Goal: Task Accomplishment & Management: Use online tool/utility

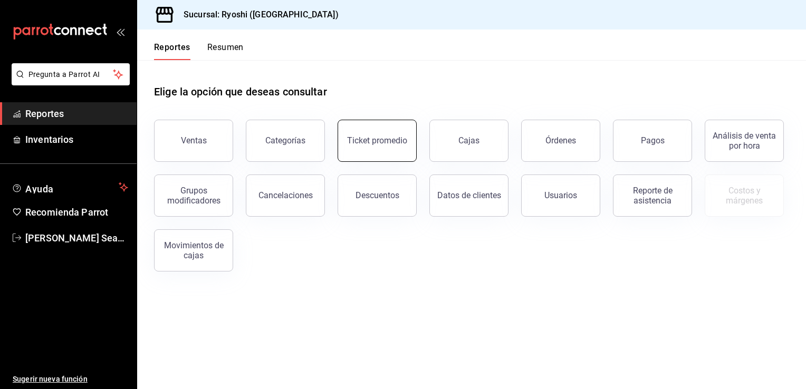
click at [374, 152] on button "Ticket promedio" at bounding box center [376, 141] width 79 height 42
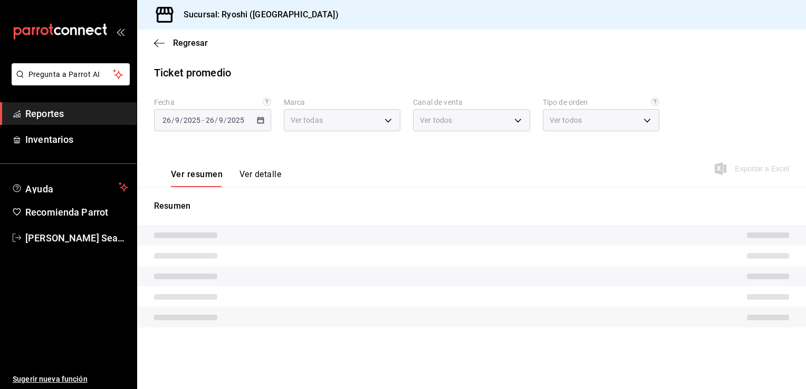
type input "26ca50e5-a845-484f-a54e-8a4432b79f59,e80bf875-3c9c-4ad9-8c6a-14c8262011fc"
type input "PARROT,UBER_EATS,RAPPI,DIDI_FOOD,ONLINE"
type input "8361b891-a2e9-4fcd-a853-f9fc8036f76a,b76ec9ad-9f52-4de9-91c0-fd75567639de,0d81c…"
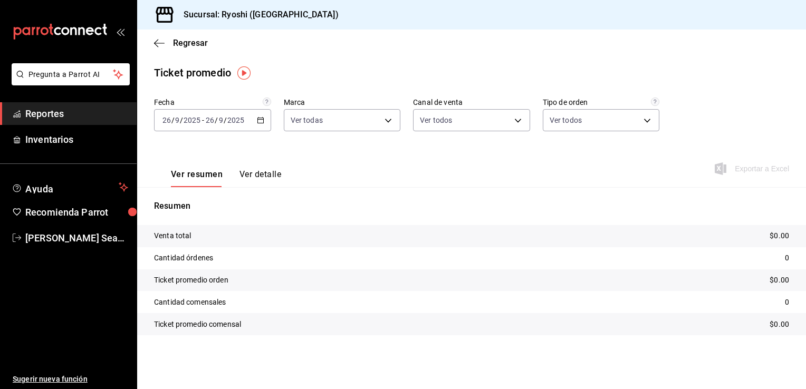
click at [262, 123] on \(Stroke\) "button" at bounding box center [260, 121] width 6 height 6
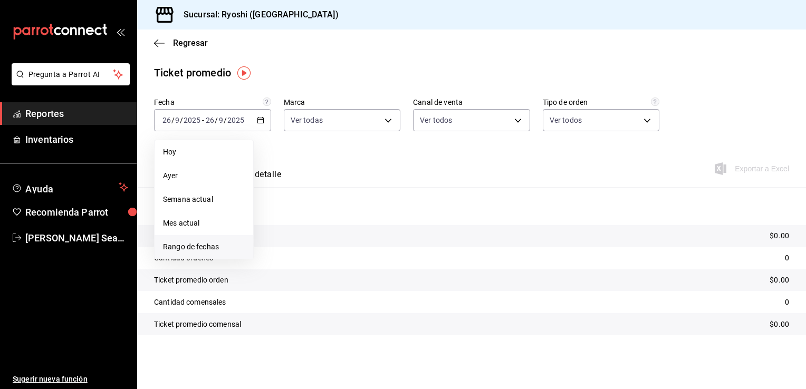
click at [200, 247] on span "Rango de fechas" at bounding box center [204, 246] width 82 height 11
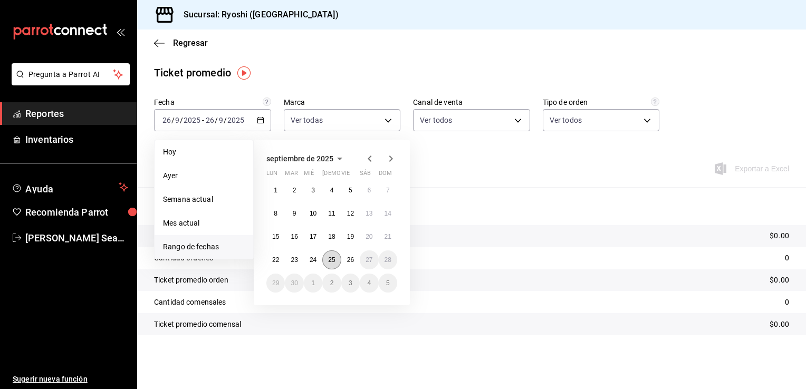
click at [329, 261] on abbr "25" at bounding box center [331, 259] width 7 height 7
click at [344, 260] on button "26" at bounding box center [350, 259] width 18 height 19
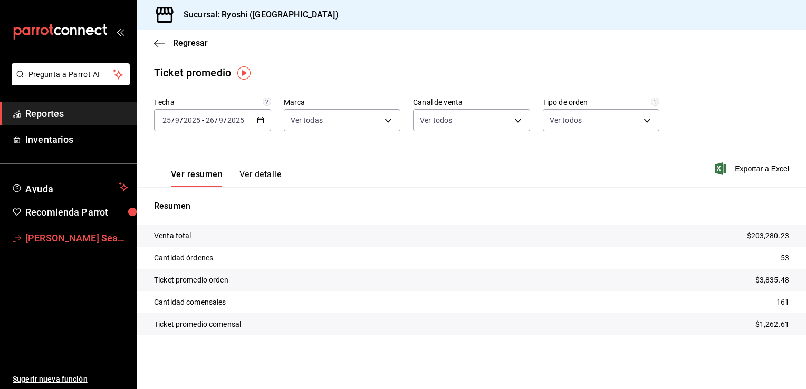
click at [74, 234] on span "[PERSON_NAME] Seahiel [PERSON_NAME]" at bounding box center [76, 238] width 103 height 14
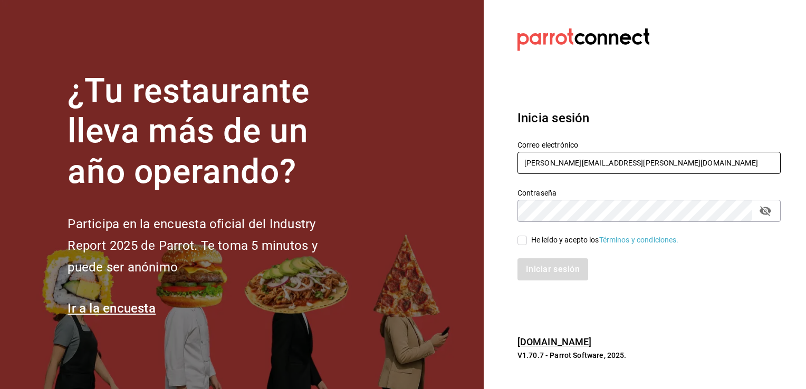
click at [646, 166] on input "caleb.franco@grupocosteno.com" at bounding box center [648, 163] width 263 height 22
type input "calebfranco@grupocosteno.com"
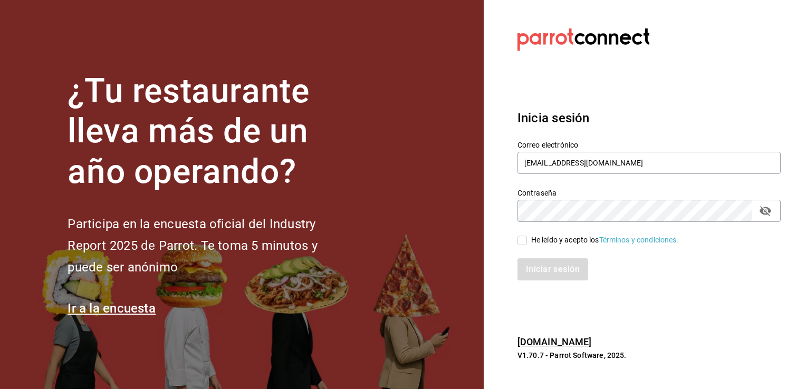
click at [527, 239] on span "He leído y acepto los Términos y condiciones." at bounding box center [603, 240] width 152 height 11
click at [527, 239] on input "He leído y acepto los Términos y condiciones." at bounding box center [521, 240] width 9 height 9
checkbox input "true"
click at [559, 269] on button "Iniciar sesión" at bounding box center [553, 269] width 72 height 22
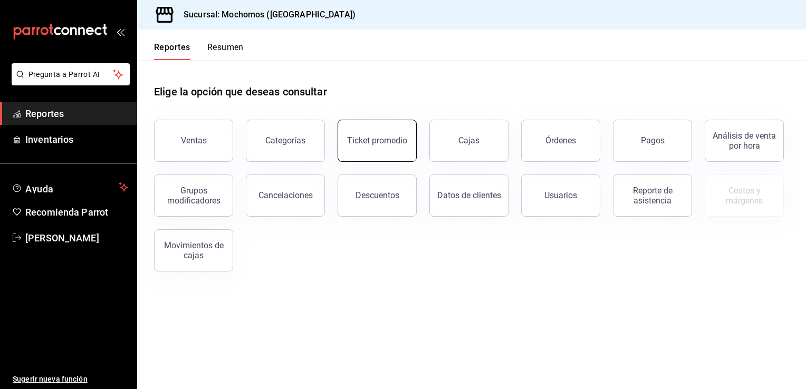
click at [396, 146] on button "Ticket promedio" at bounding box center [376, 141] width 79 height 42
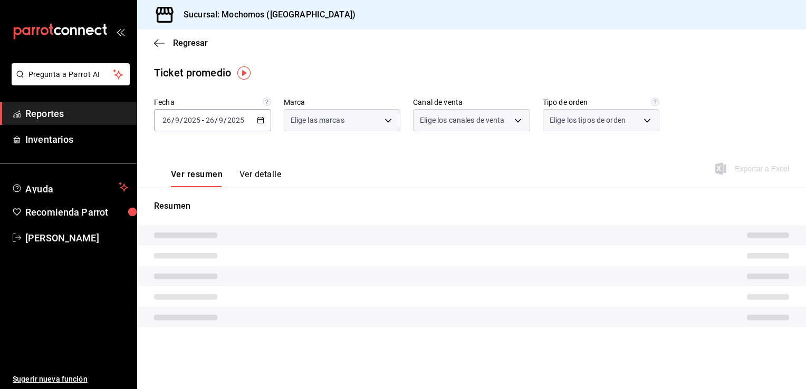
type input "81a909d9-58c5-46d1-b07d-4106a63ec642"
type input "PARROT,UBER_EATS,RAPPI,DIDI_FOOD,ONLINE"
type input "4757a820-eeb2-41c4-a2a2-ff7184acdd23,e3c18427-67e3-456a-aa48-e63191ec6ccf,aa1fd…"
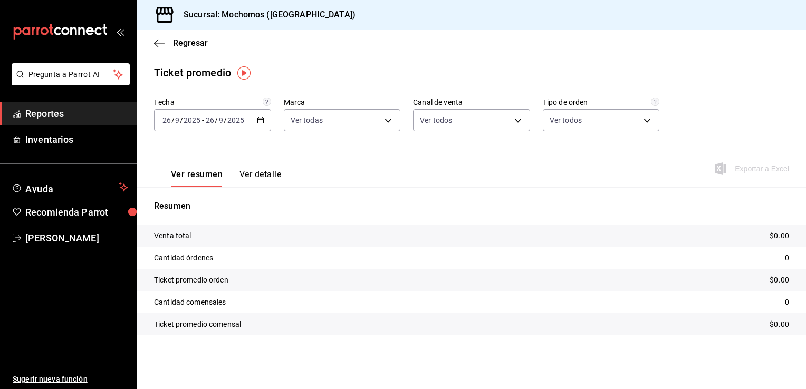
click at [260, 120] on icon "button" at bounding box center [260, 120] width 7 height 7
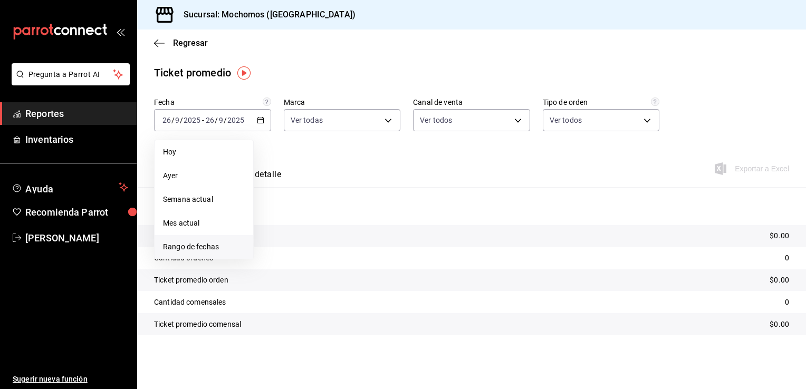
click at [205, 244] on span "Rango de fechas" at bounding box center [204, 246] width 82 height 11
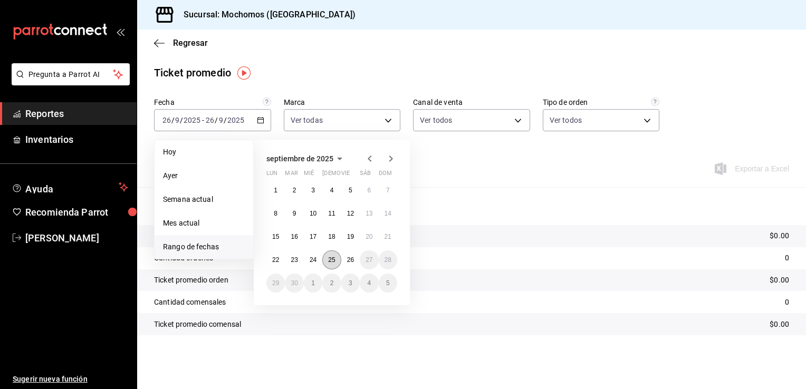
click at [327, 259] on button "25" at bounding box center [331, 259] width 18 height 19
click at [347, 259] on abbr "26" at bounding box center [350, 259] width 7 height 7
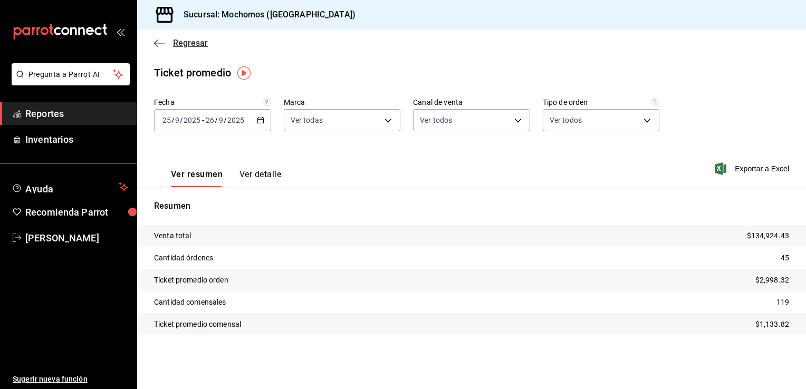
click at [177, 41] on span "Regresar" at bounding box center [190, 43] width 35 height 10
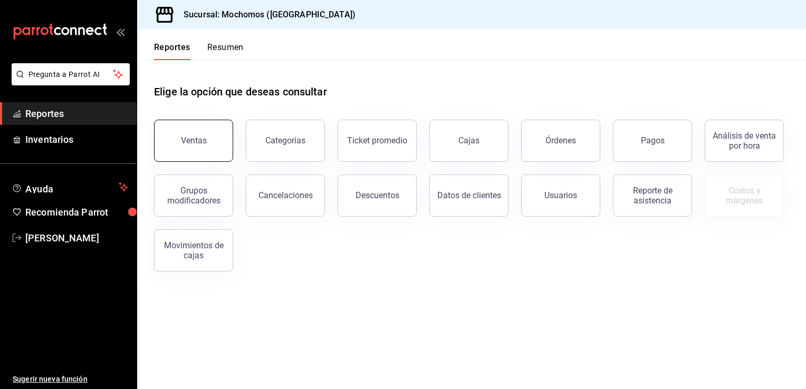
click at [184, 141] on div "Ventas" at bounding box center [194, 140] width 26 height 10
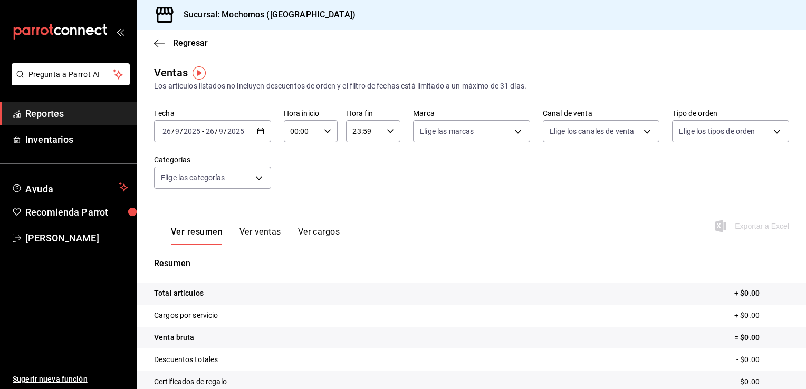
click at [258, 130] on icon "button" at bounding box center [260, 131] width 7 height 7
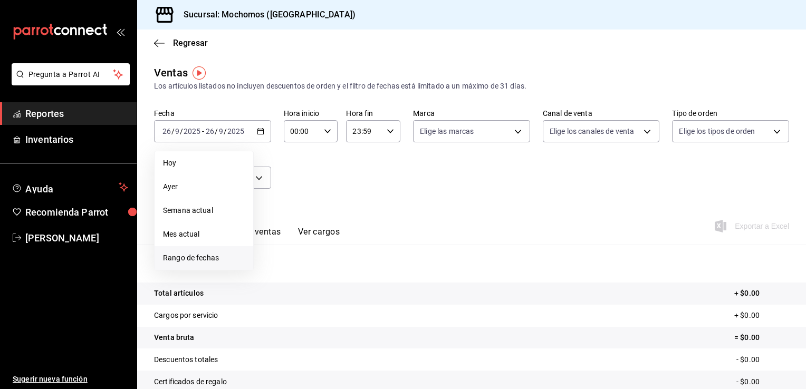
click at [196, 254] on span "Rango de fechas" at bounding box center [204, 258] width 82 height 11
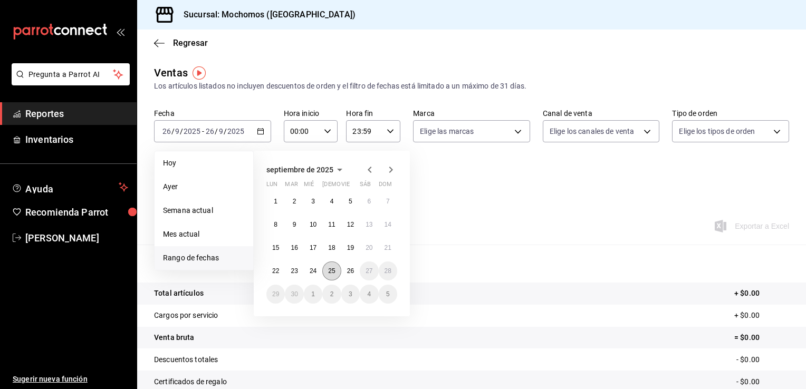
click at [333, 274] on button "25" at bounding box center [331, 271] width 18 height 19
click at [347, 272] on abbr "26" at bounding box center [350, 270] width 7 height 7
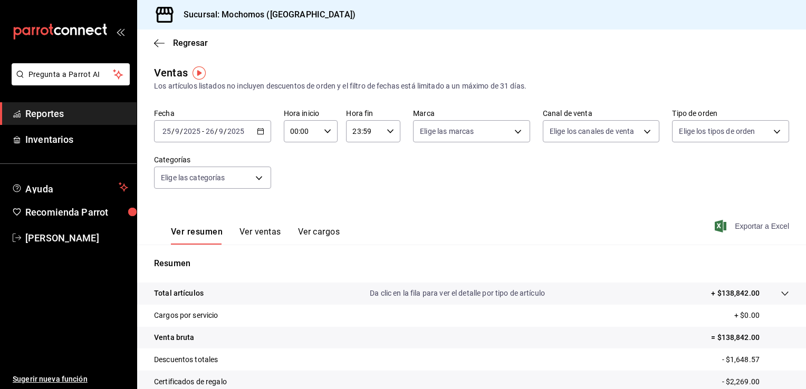
click at [743, 225] on span "Exportar a Excel" at bounding box center [753, 226] width 72 height 13
click at [173, 44] on span "Regresar" at bounding box center [190, 43] width 35 height 10
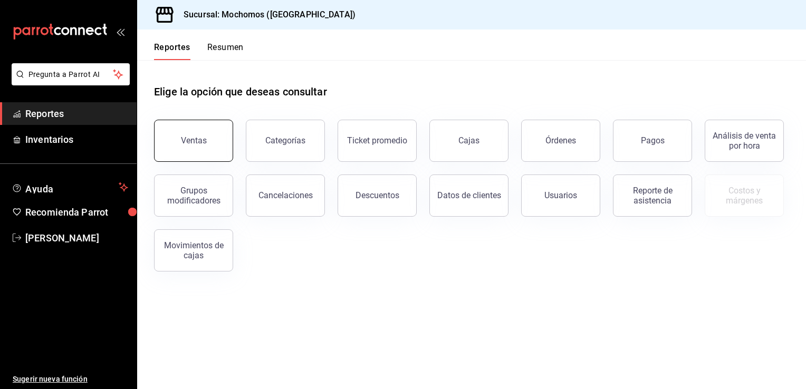
click at [189, 130] on button "Ventas" at bounding box center [193, 141] width 79 height 42
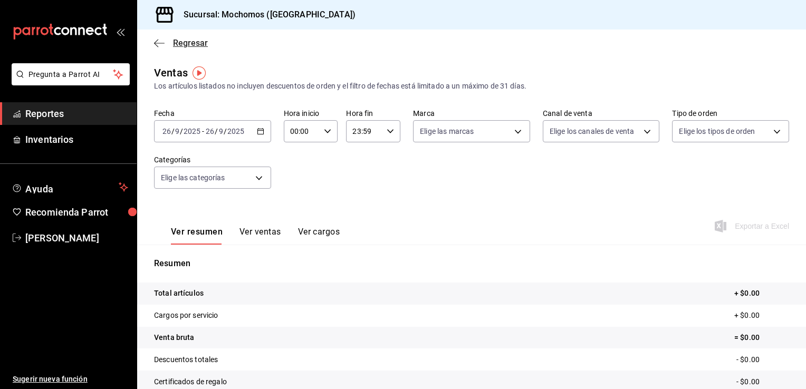
click at [181, 46] on span "Regresar" at bounding box center [190, 43] width 35 height 10
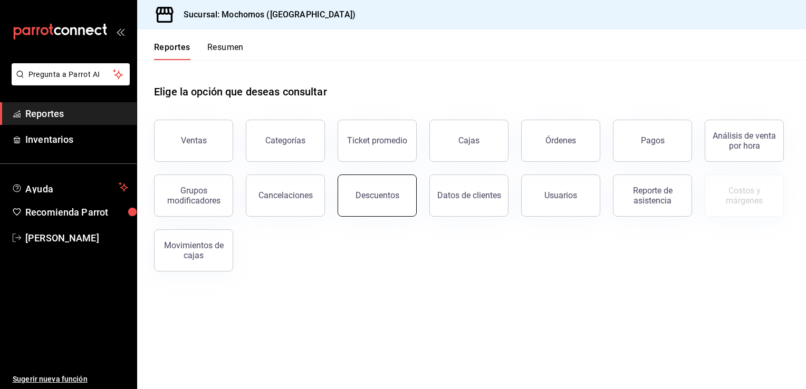
click at [362, 196] on div "Descuentos" at bounding box center [377, 195] width 44 height 10
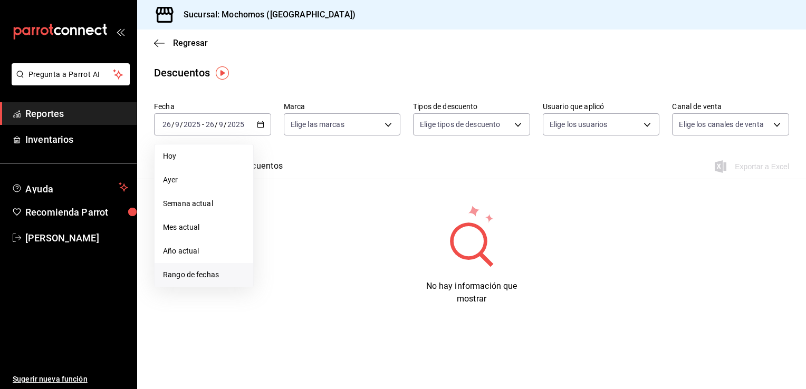
click at [205, 275] on span "Rango de fechas" at bounding box center [204, 274] width 82 height 11
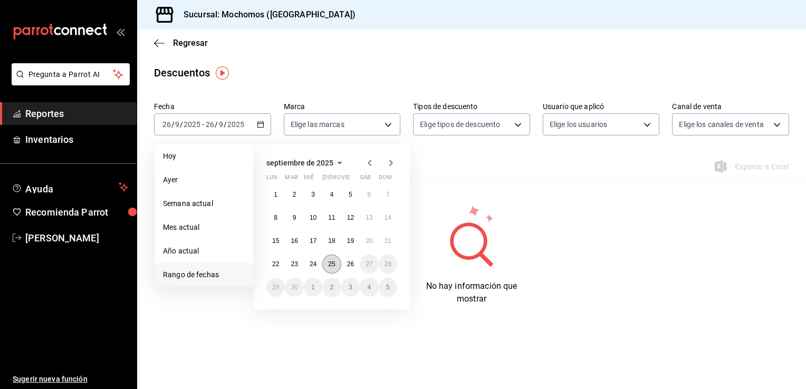
click at [333, 263] on abbr "25" at bounding box center [331, 263] width 7 height 7
click at [350, 263] on abbr "26" at bounding box center [350, 263] width 7 height 7
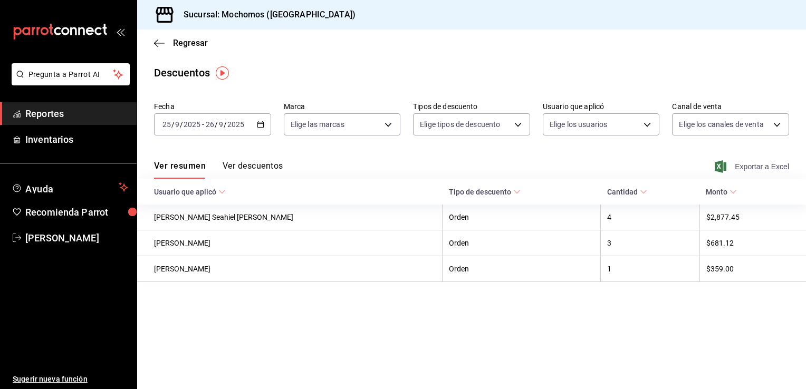
click at [760, 167] on span "Exportar a Excel" at bounding box center [753, 166] width 72 height 13
